Goal: Navigation & Orientation: Find specific page/section

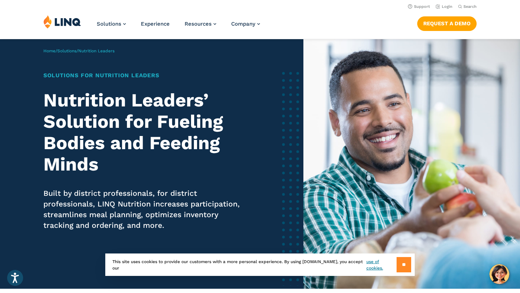
click at [402, 262] on input "**" at bounding box center [403, 264] width 15 height 15
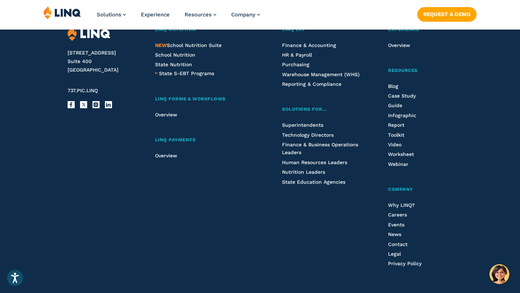
scroll to position [1782, 0]
click at [403, 213] on span "Careers" at bounding box center [397, 214] width 19 height 6
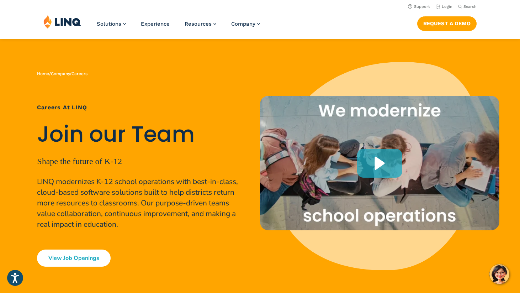
click at [63, 257] on link "View Job Openings" at bounding box center [74, 257] width 74 height 17
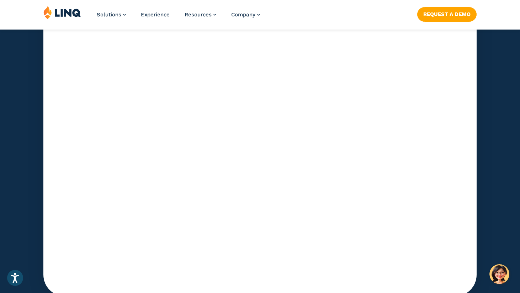
scroll to position [2200, 0]
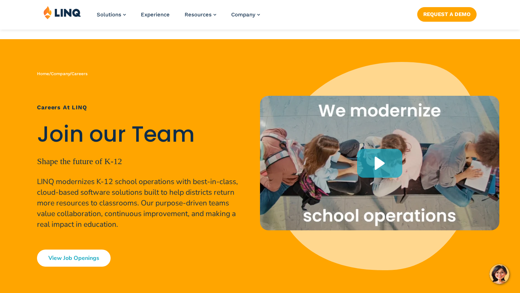
scroll to position [2579, 0]
